Goal: Task Accomplishment & Management: Complete application form

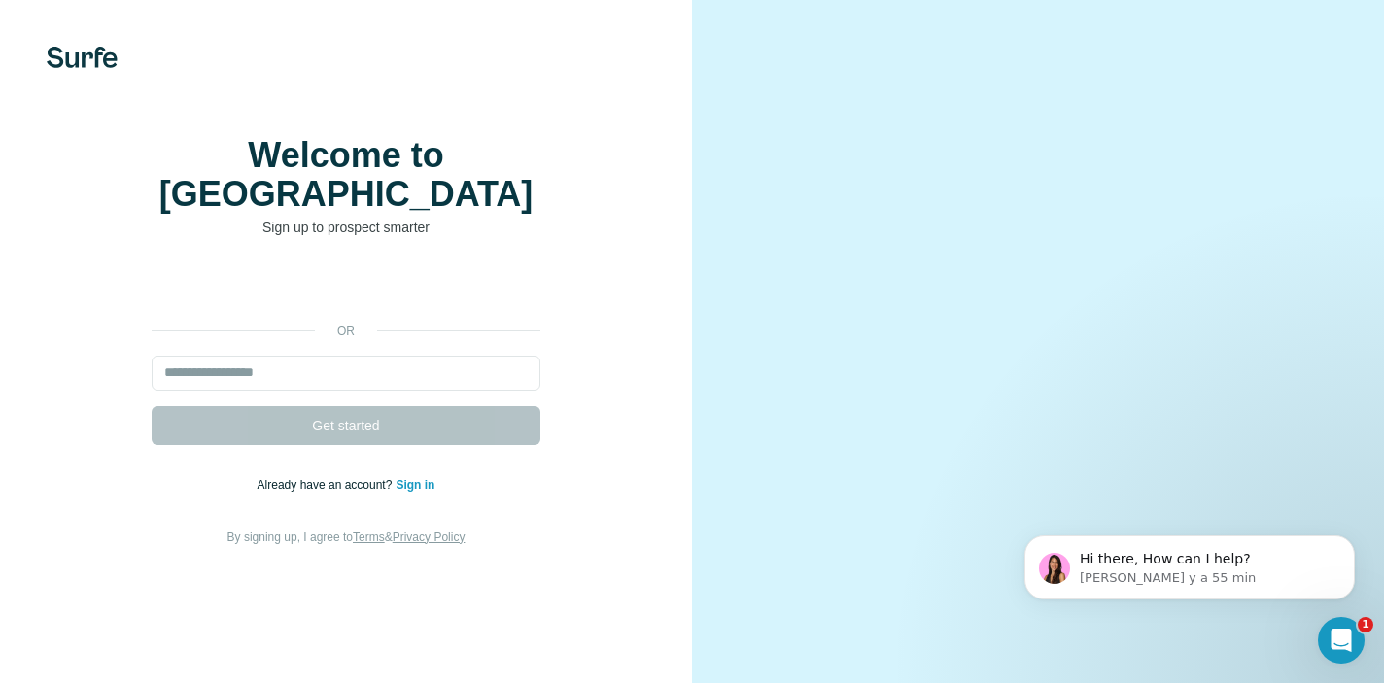
click at [417, 492] on link "Sign in" at bounding box center [415, 485] width 39 height 14
click at [418, 492] on link "Sign in" at bounding box center [415, 485] width 39 height 14
